Goal: Transaction & Acquisition: Book appointment/travel/reservation

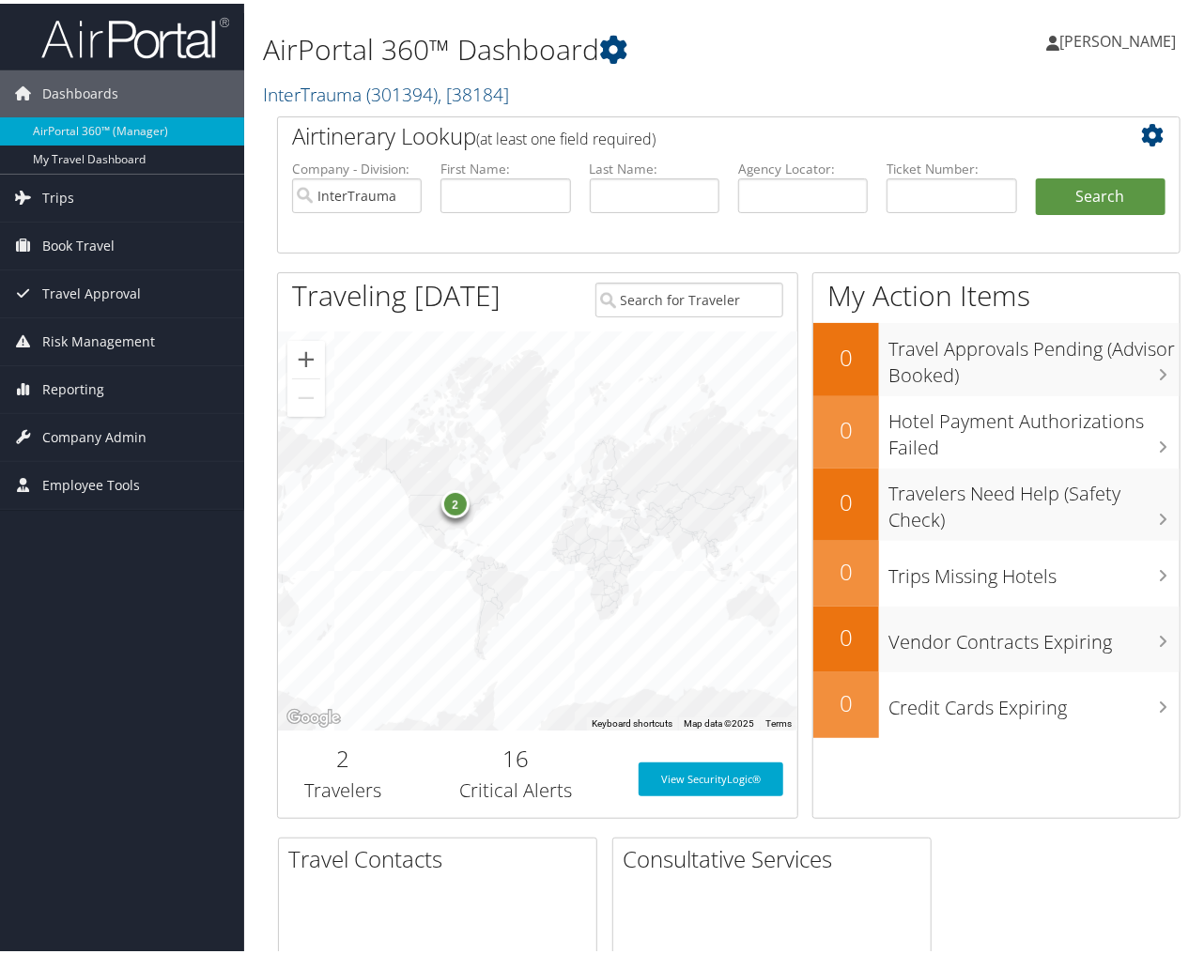
click at [64, 241] on span "Book Travel" at bounding box center [78, 242] width 72 height 47
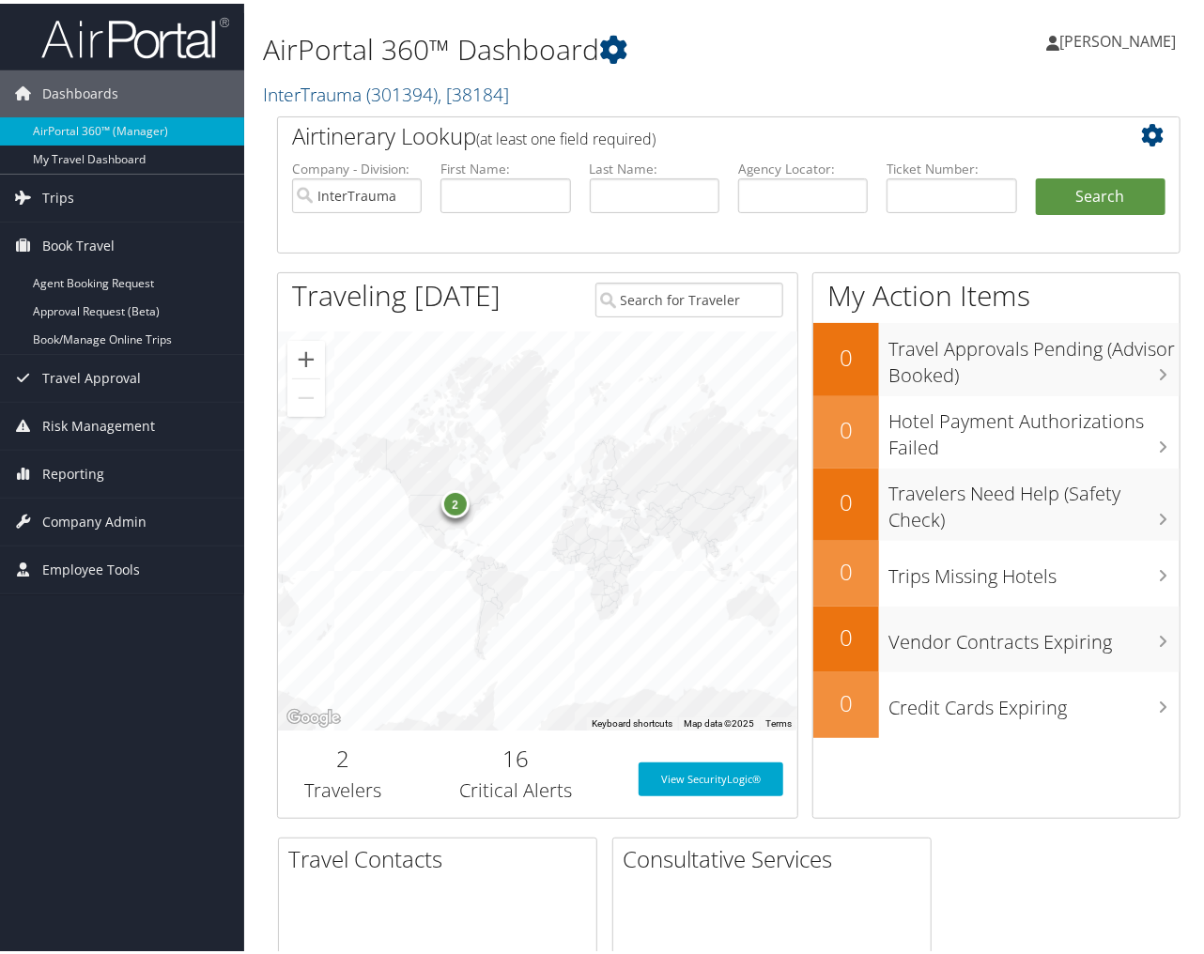
click at [94, 337] on link "Book/Manage Online Trips" at bounding box center [122, 336] width 244 height 28
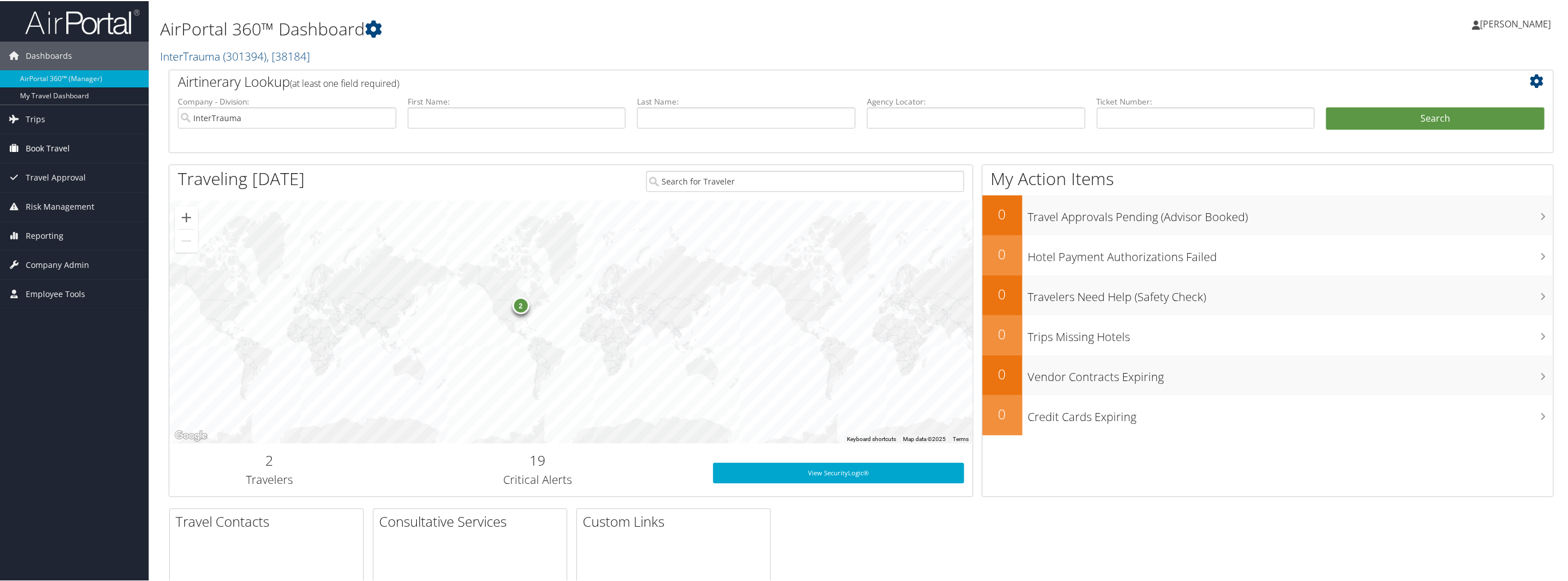
click at [43, 150] on span "Book Travel" at bounding box center [47, 147] width 44 height 29
